Goal: Information Seeking & Learning: Learn about a topic

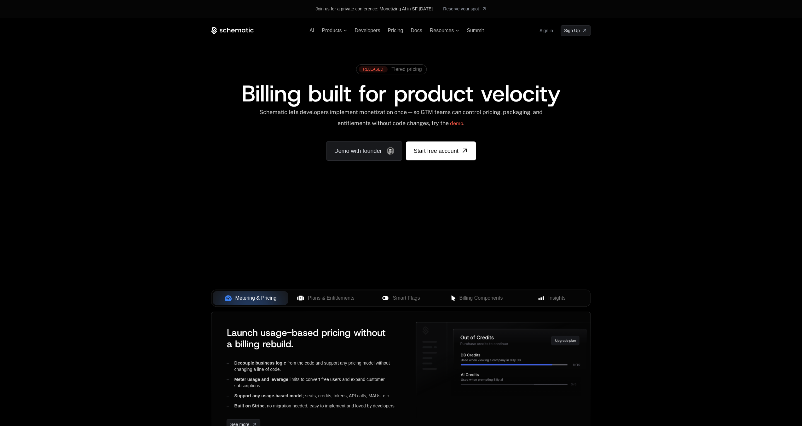
drag, startPoint x: 372, startPoint y: 218, endPoint x: 391, endPoint y: 262, distance: 48.0
click at [397, 225] on div "Your browser does not support the video tag." at bounding box center [401, 203] width 410 height 265
click at [326, 299] on span "Plans & Entitlements" at bounding box center [331, 298] width 47 height 8
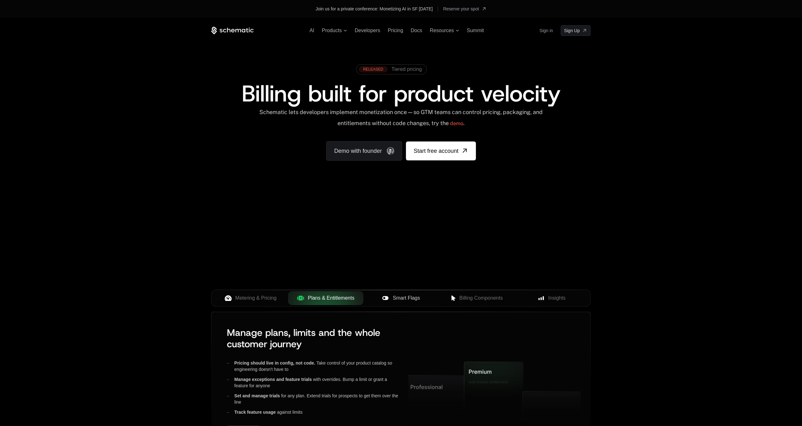
click at [387, 299] on icon at bounding box center [385, 298] width 6 height 4
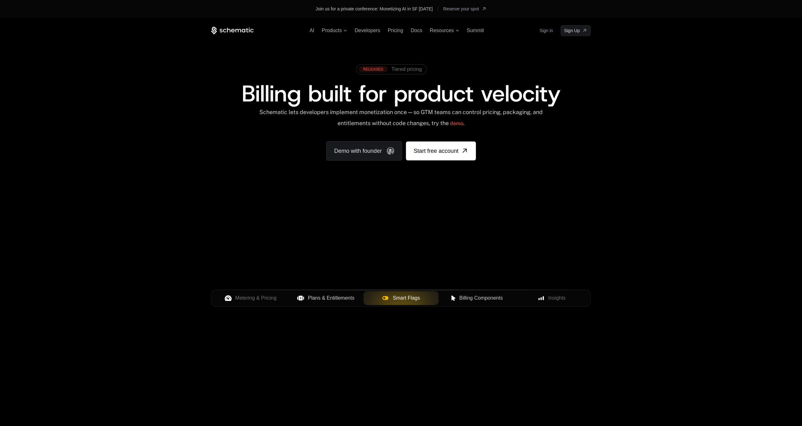
click at [460, 297] on span "Billing Components" at bounding box center [481, 298] width 44 height 8
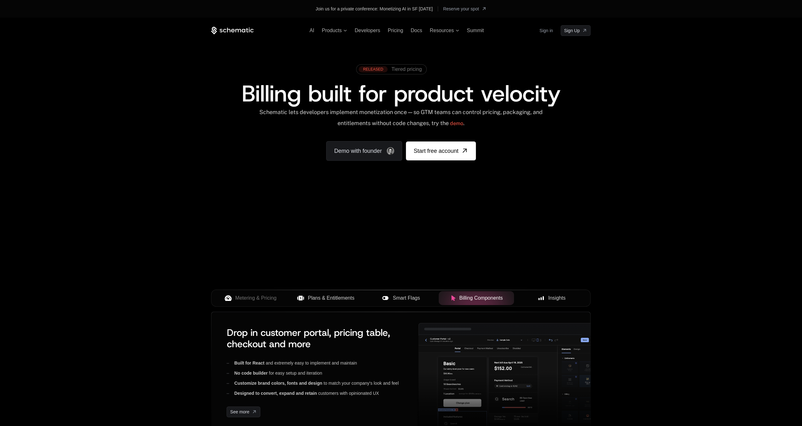
click at [542, 295] on icon at bounding box center [541, 298] width 6 height 6
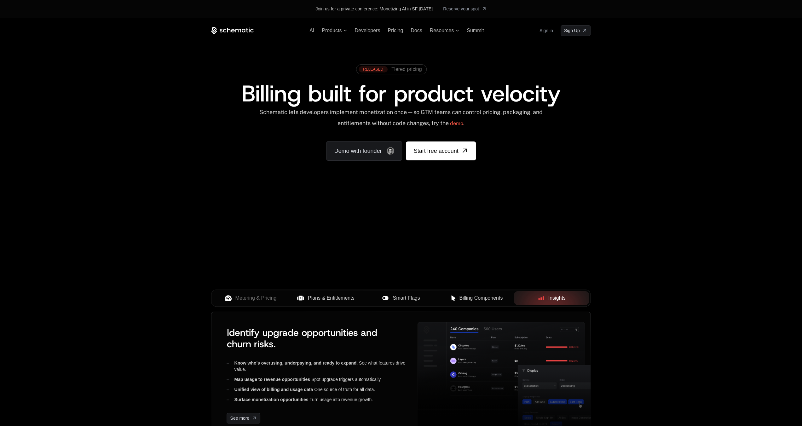
click at [247, 308] on div "Metering & Pricing Plans & Entitlements Smart Flags Billing Components Insights" at bounding box center [401, 301] width 380 height 22
click at [259, 299] on span "Metering & Pricing" at bounding box center [255, 298] width 41 height 8
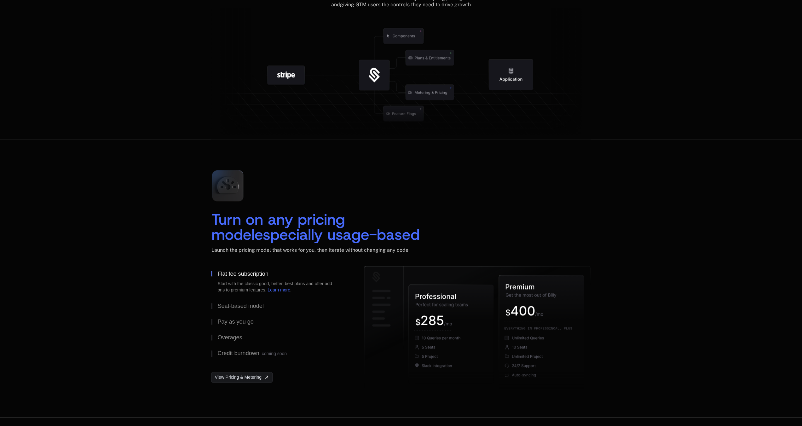
scroll to position [661, 0]
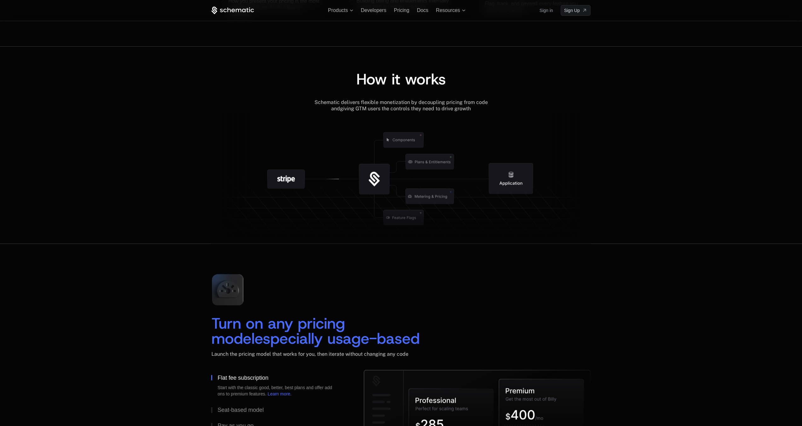
click at [417, 133] on icon at bounding box center [404, 139] width 40 height 15
drag, startPoint x: 384, startPoint y: 176, endPoint x: 380, endPoint y: 184, distance: 9.6
click at [380, 184] on g at bounding box center [440, 217] width 582 height 221
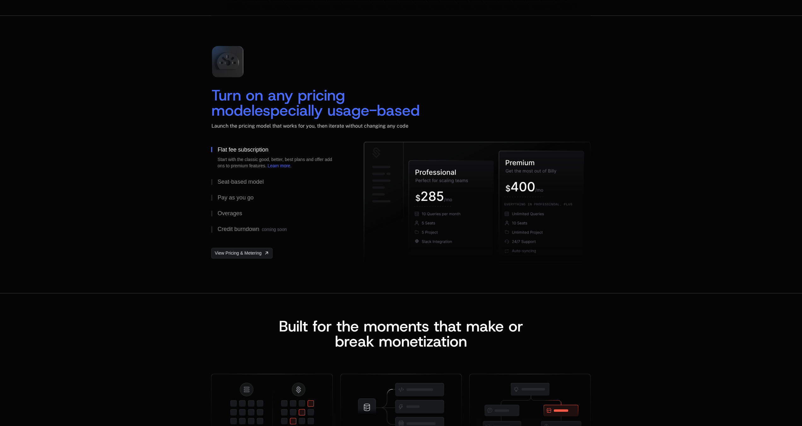
scroll to position [974, 0]
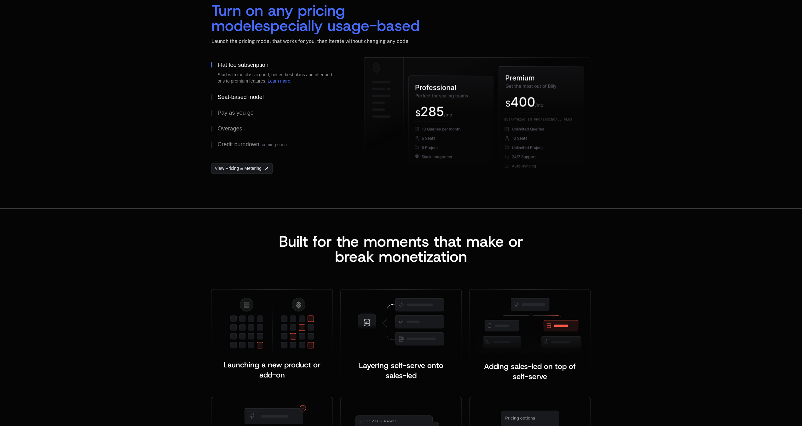
click at [250, 101] on button "Seat-based model" at bounding box center [277, 97] width 132 height 16
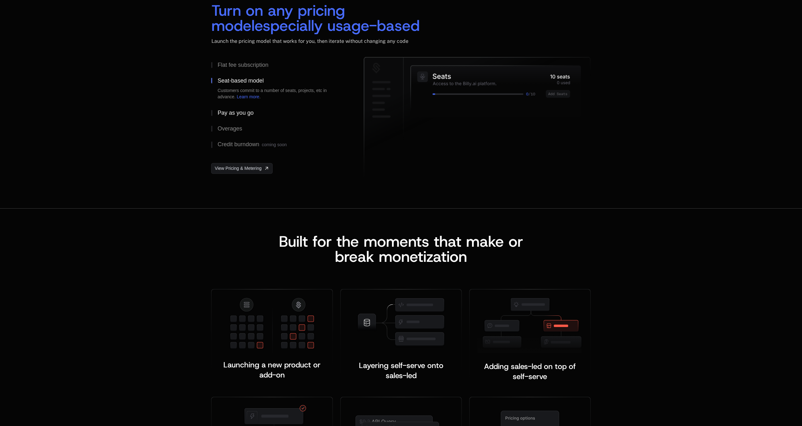
click at [238, 112] on div "Pay as you go" at bounding box center [236, 113] width 36 height 6
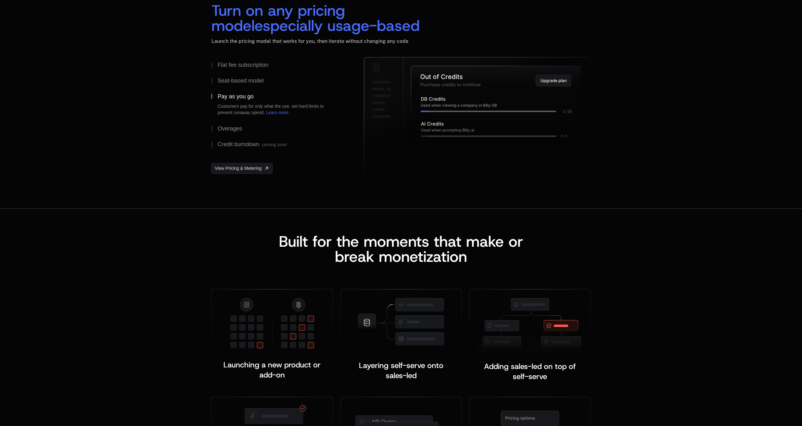
drag, startPoint x: 482, startPoint y: 108, endPoint x: 606, endPoint y: 125, distance: 125.6
click at [512, 109] on icon at bounding box center [496, 91] width 170 height 51
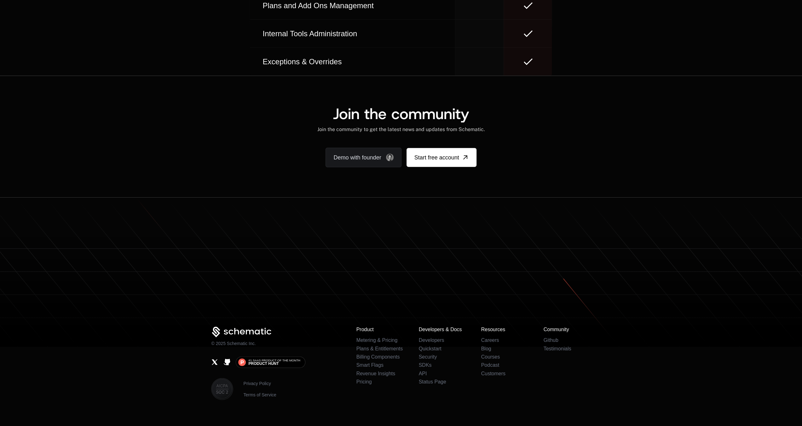
scroll to position [3771, 0]
